Goal: Task Accomplishment & Management: Manage account settings

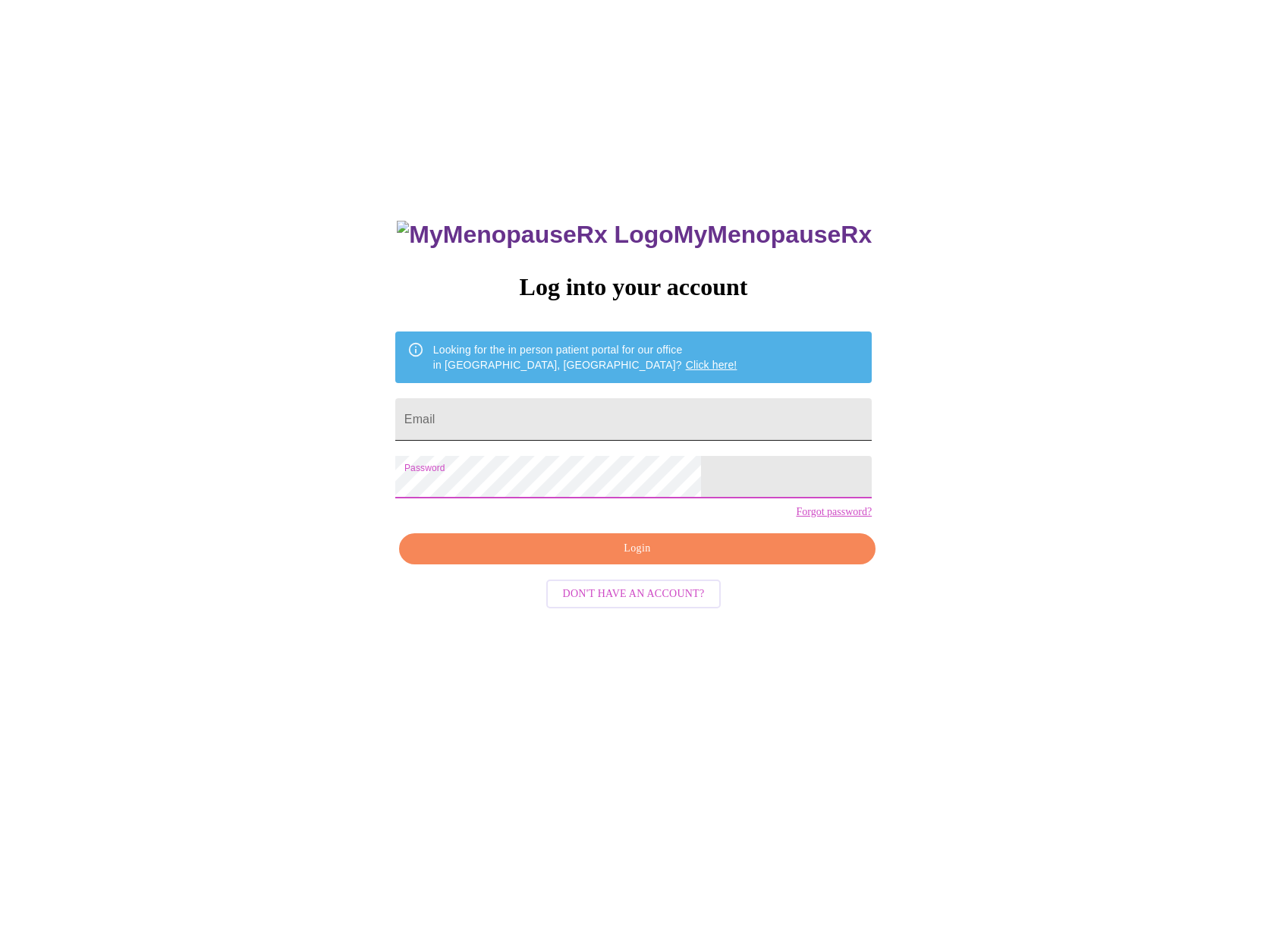
click at [617, 410] on input "Email" at bounding box center [633, 420] width 476 height 42
type input "[EMAIL_ADDRESS][DOMAIN_NAME]"
click at [656, 558] on span "Login" at bounding box center [637, 548] width 442 height 19
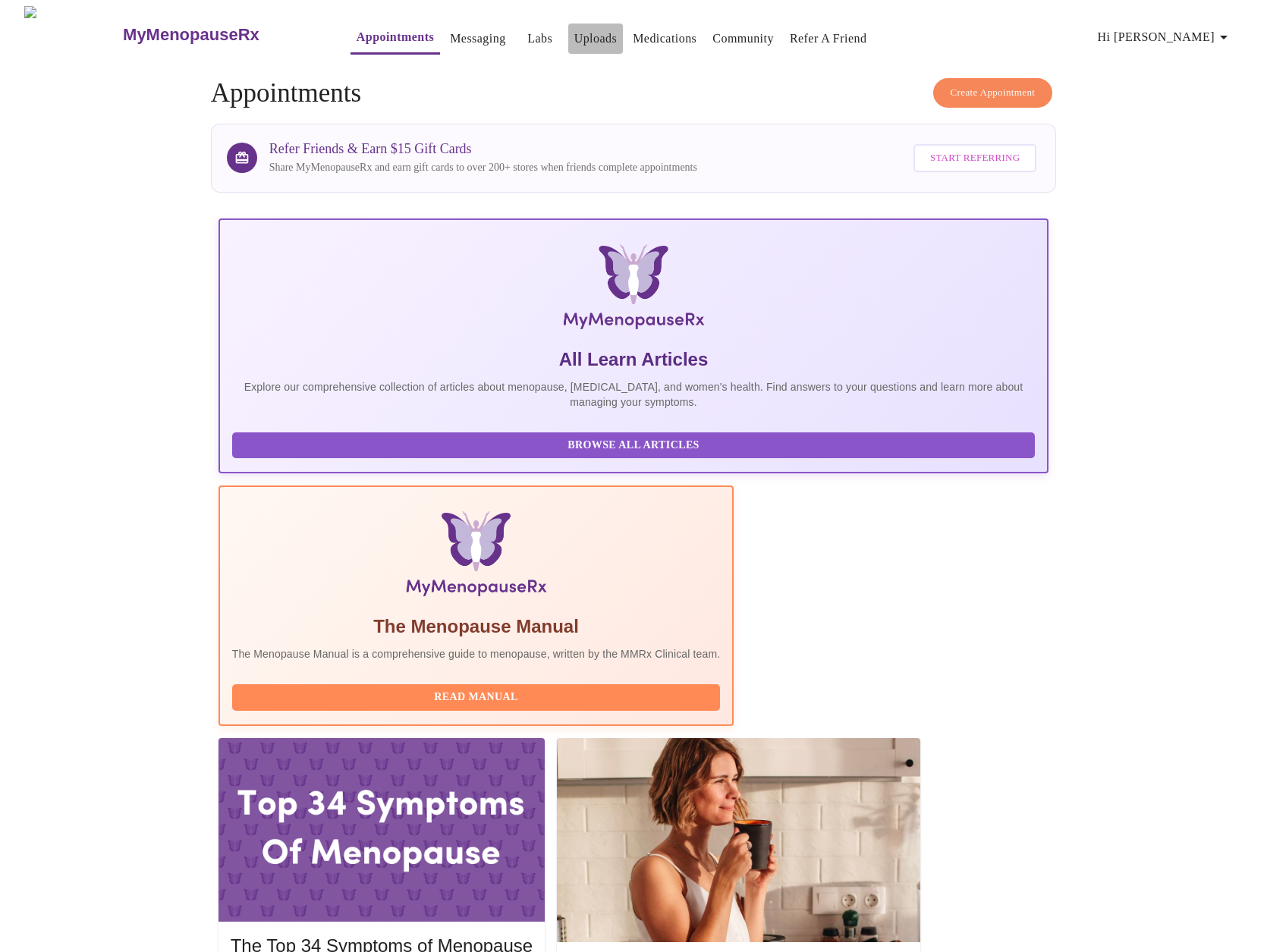
click at [574, 28] on link "Uploads" at bounding box center [595, 39] width 43 height 21
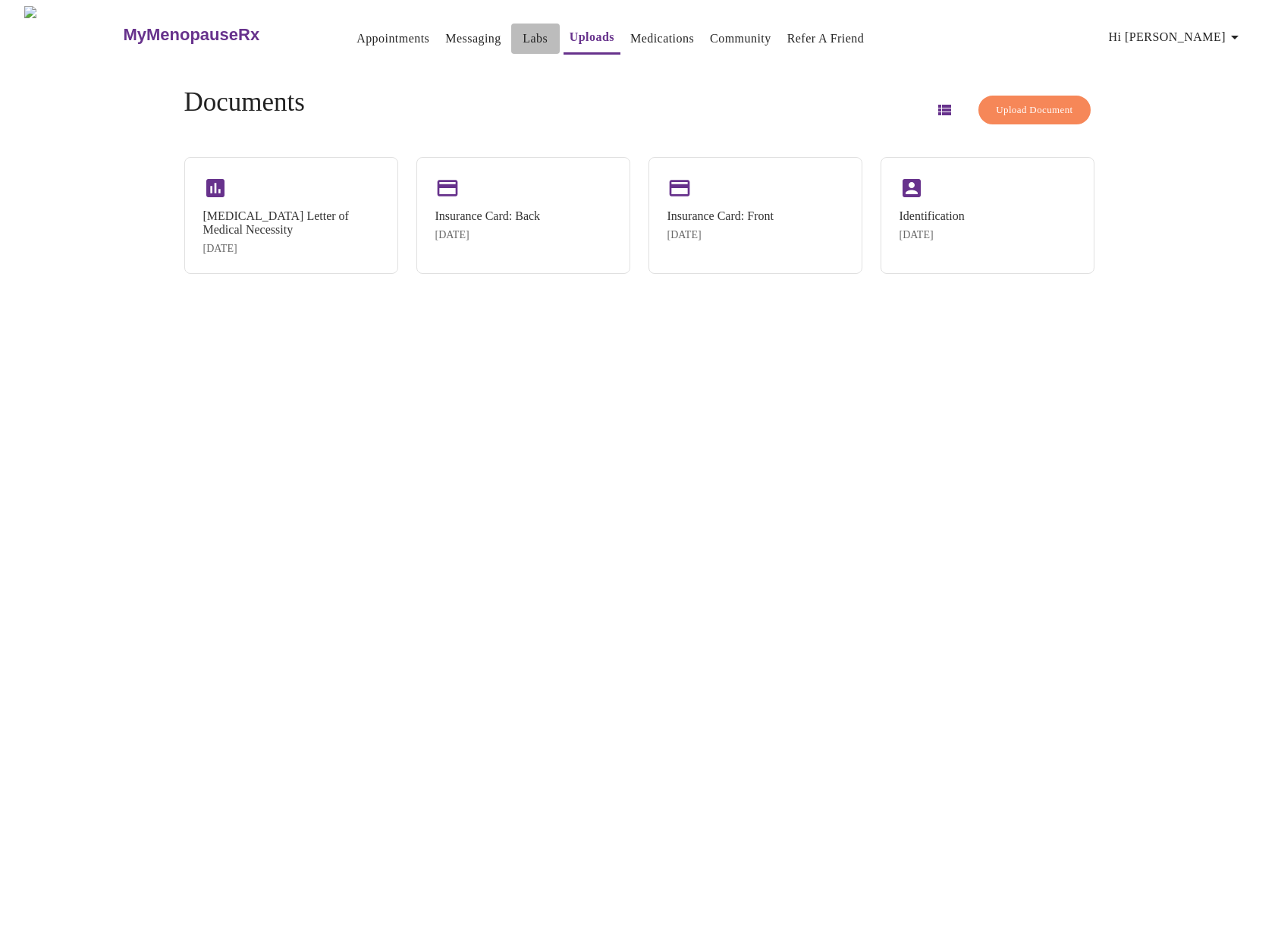
click at [523, 32] on link "Labs" at bounding box center [535, 39] width 25 height 21
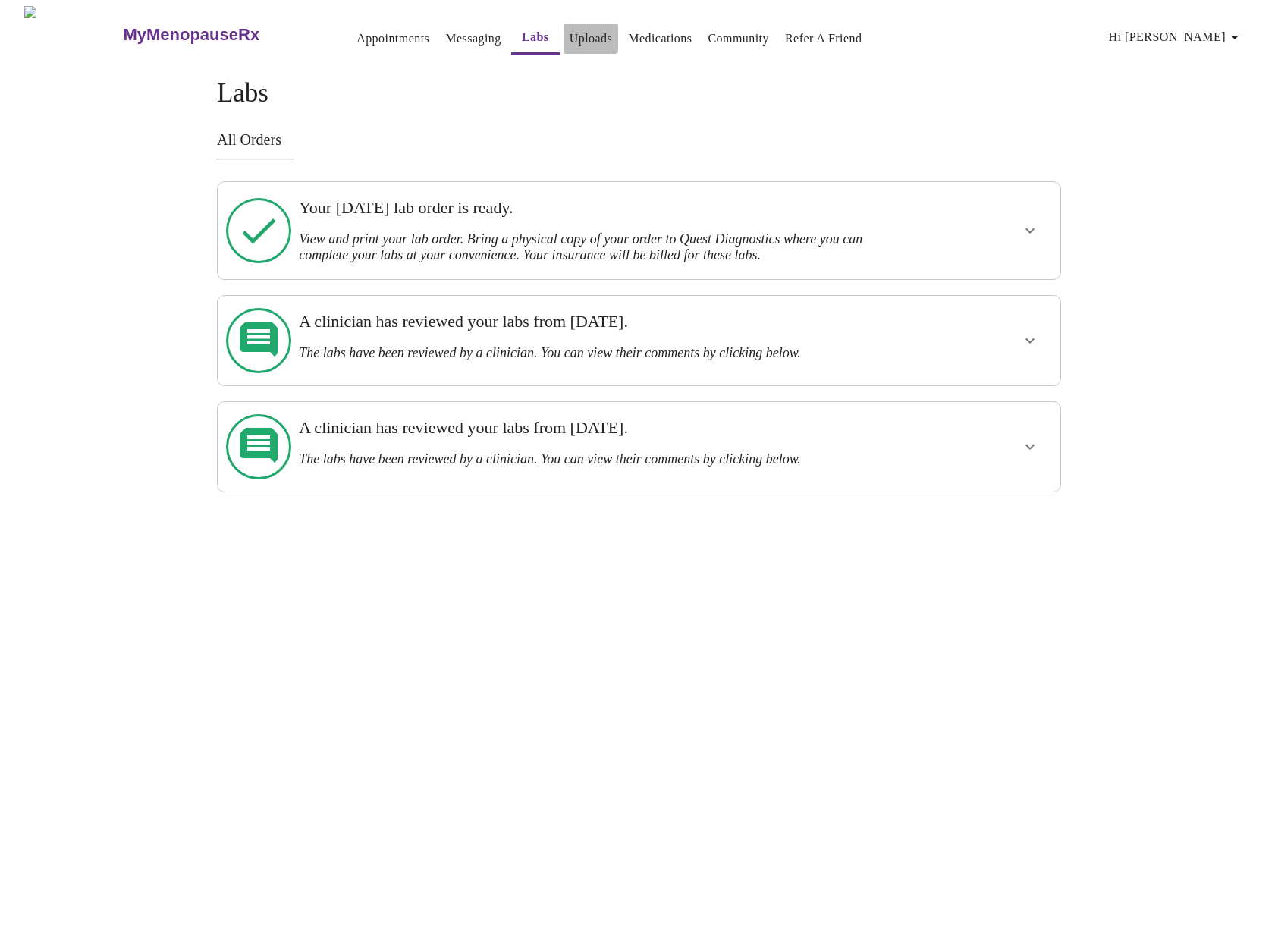
click at [570, 34] on link "Uploads" at bounding box center [591, 39] width 43 height 21
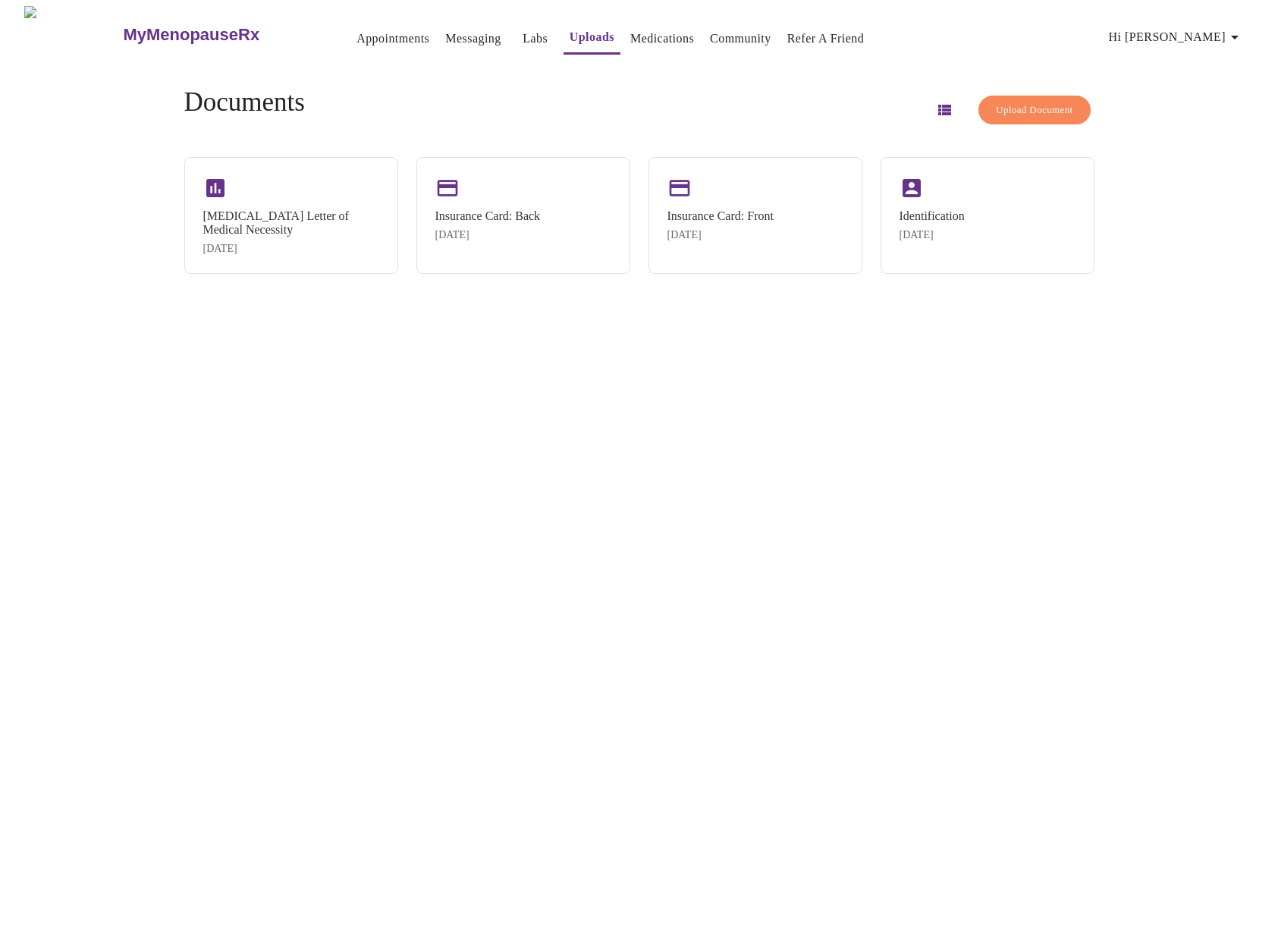
click at [1031, 109] on span "Upload Document" at bounding box center [1034, 110] width 76 height 17
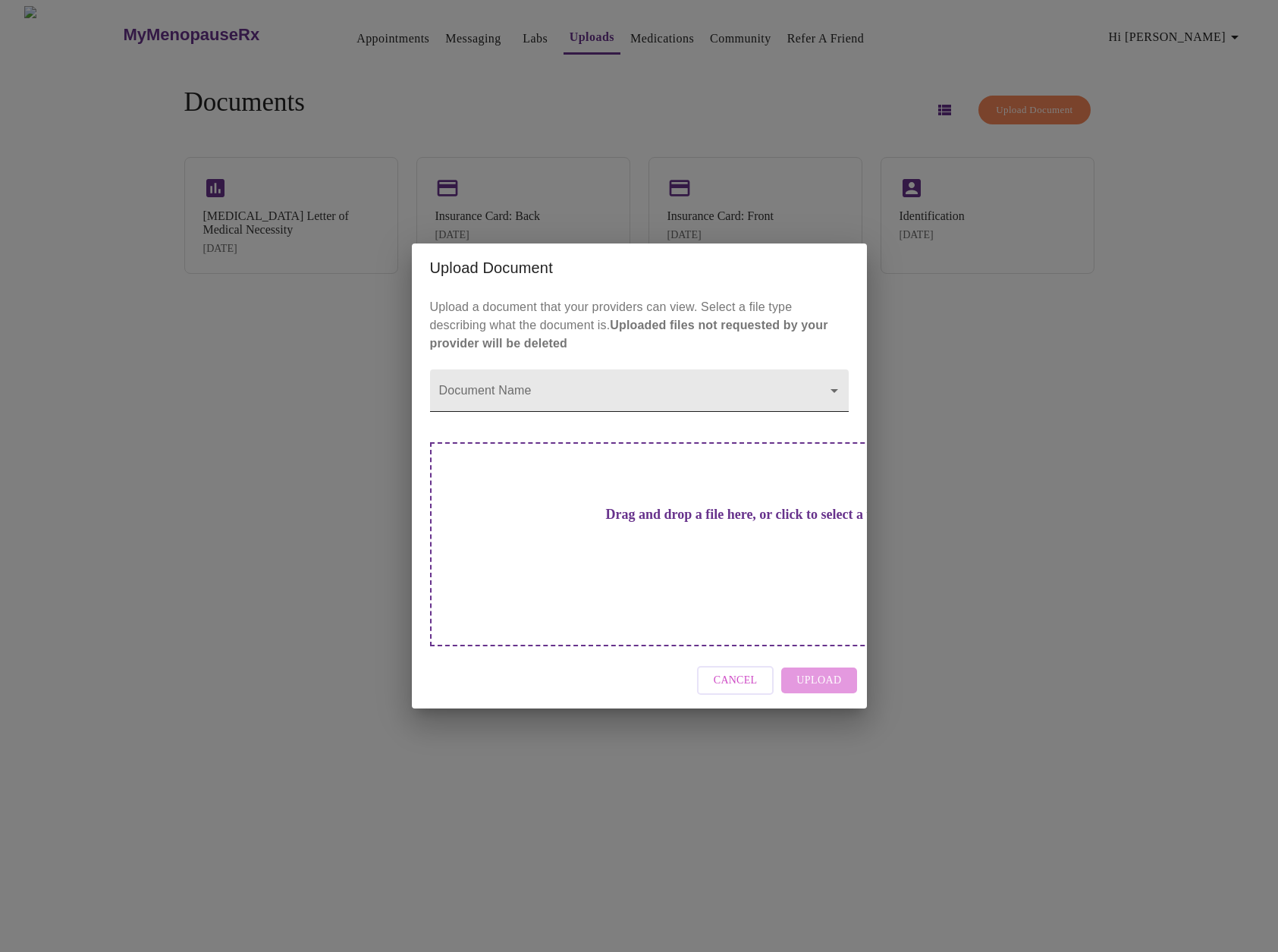
click at [544, 423] on body "MyMenopauseRx Appointments Messaging Labs Uploads Medications Community Refer a…" at bounding box center [639, 481] width 1266 height 952
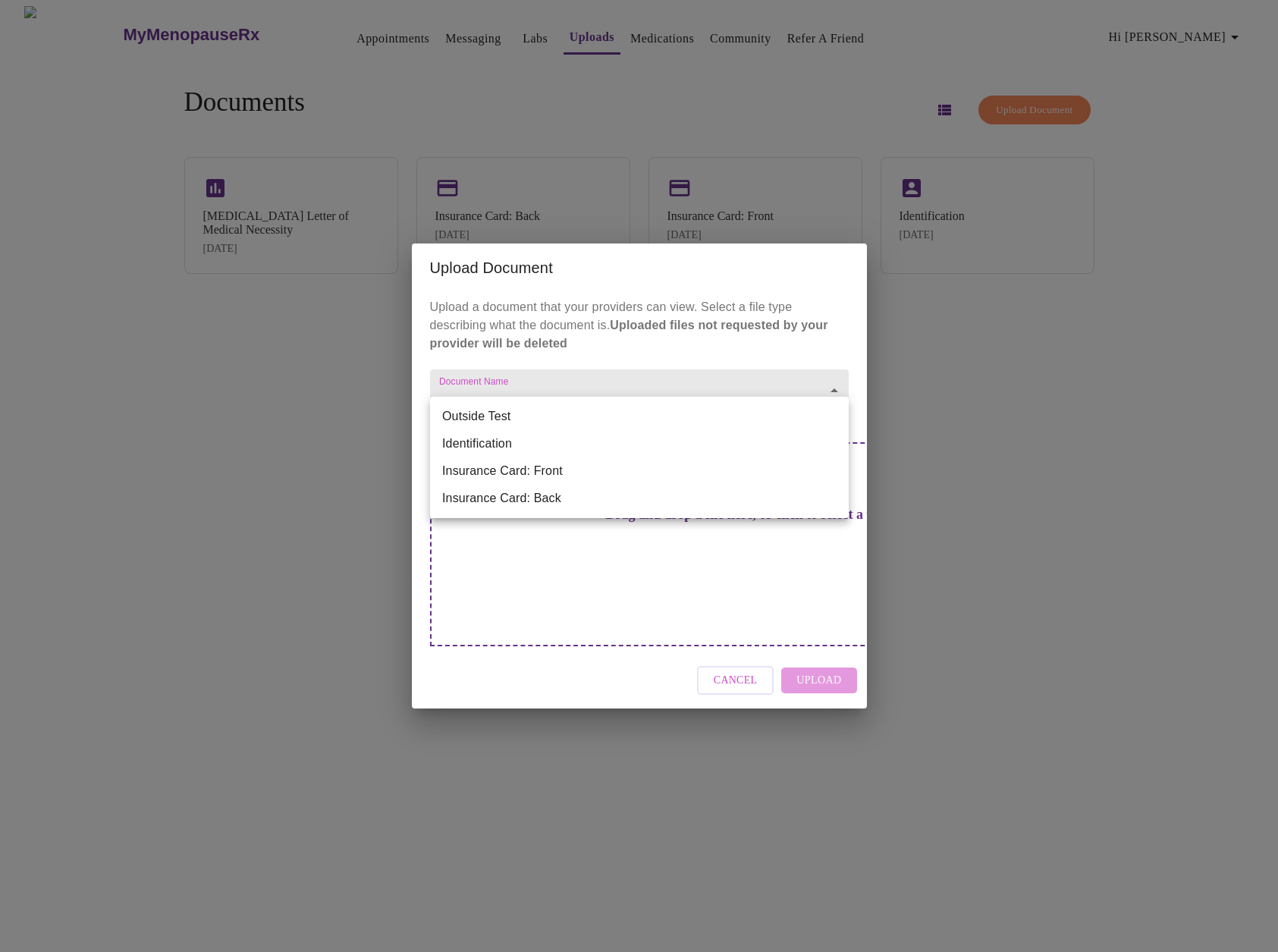
click at [540, 420] on li "Outside Test" at bounding box center [639, 416] width 419 height 28
type input "Outside Test"
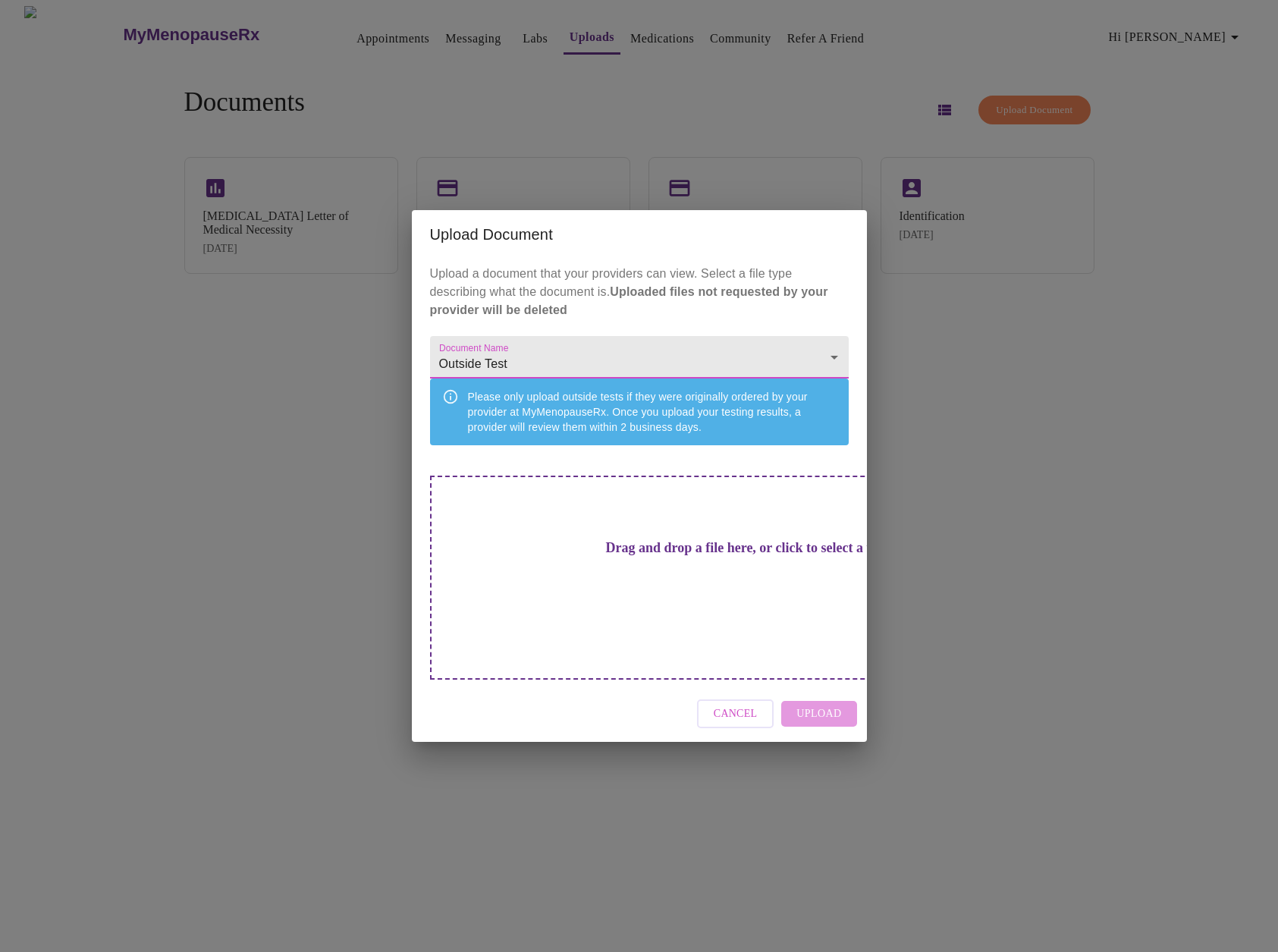
click at [693, 556] on h3 "Drag and drop a file here, or click to select a file" at bounding box center [746, 548] width 419 height 16
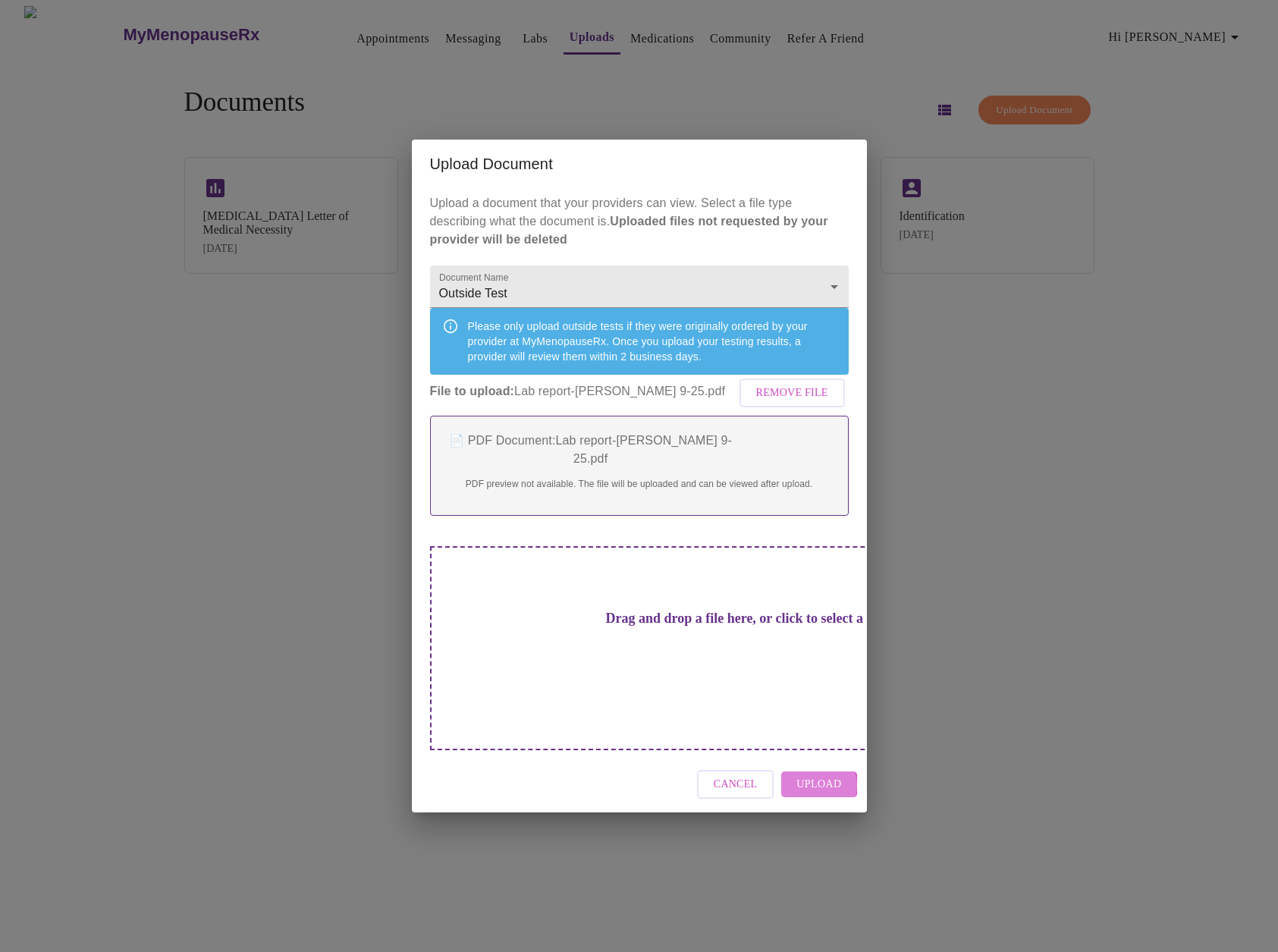
click at [812, 775] on span "Upload" at bounding box center [818, 784] width 45 height 19
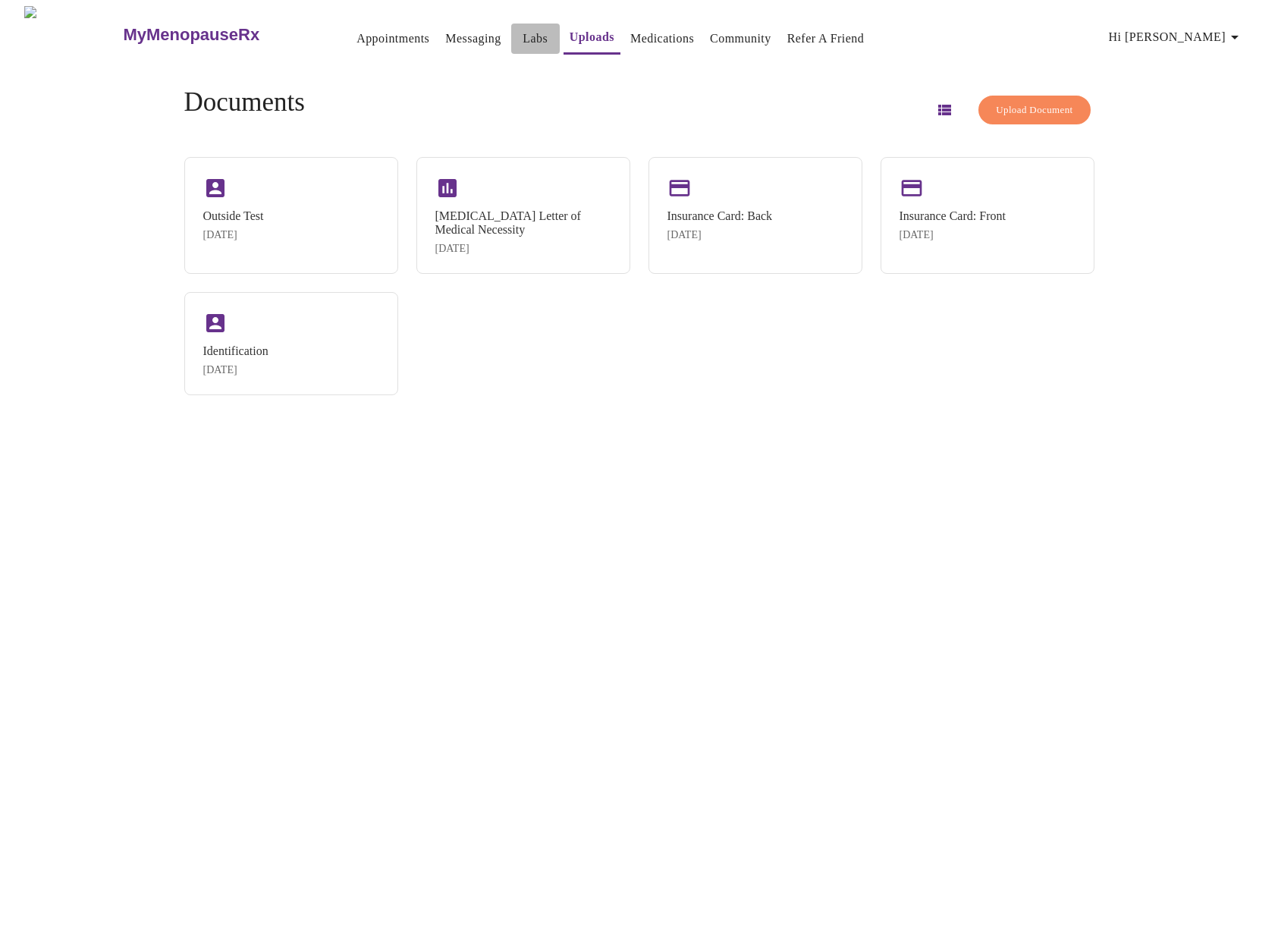
click at [523, 29] on link "Labs" at bounding box center [535, 39] width 25 height 21
